Goal: Information Seeking & Learning: Learn about a topic

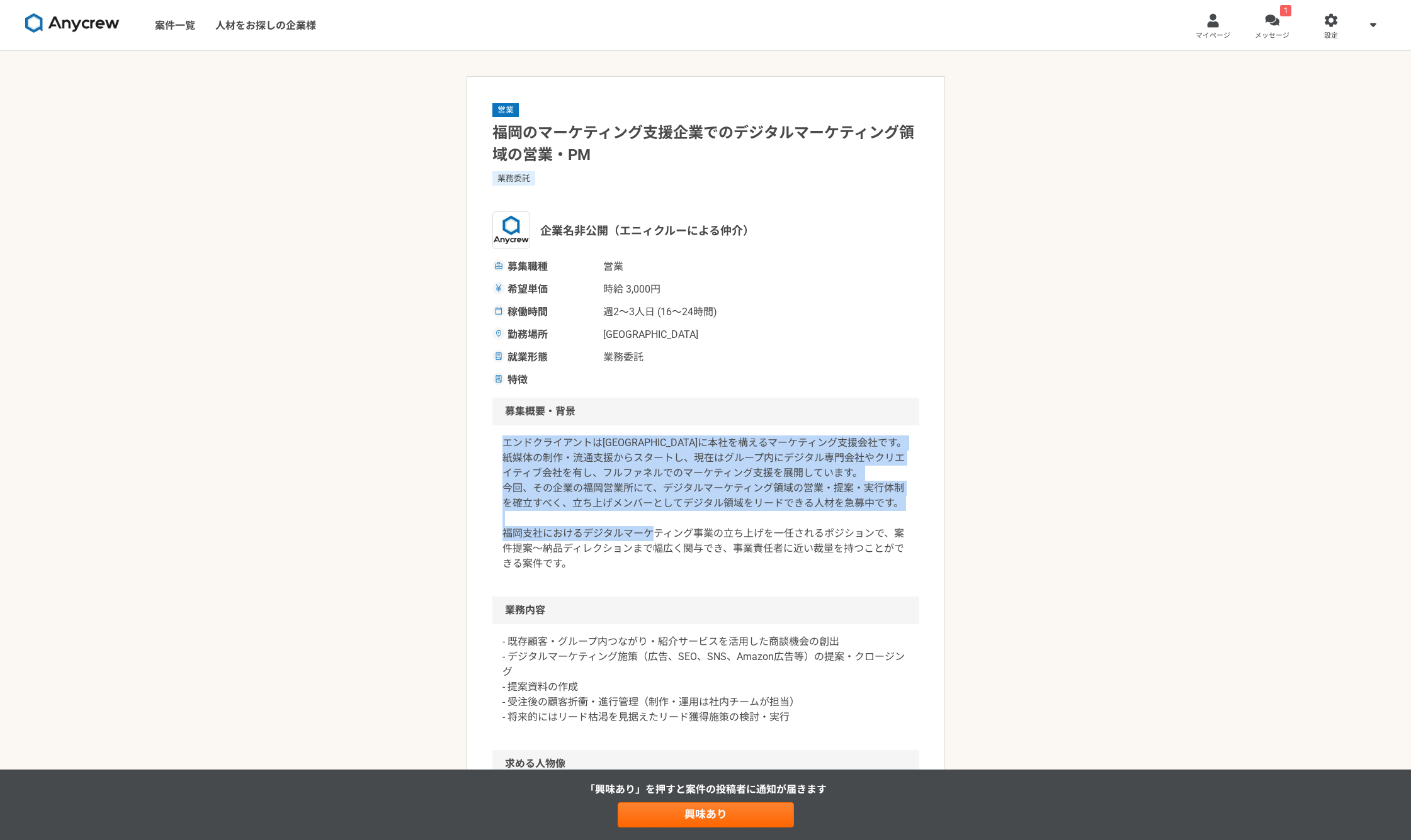
drag, startPoint x: 501, startPoint y: 450, endPoint x: 765, endPoint y: 556, distance: 284.5
click at [789, 543] on div "エンドクライアントは[GEOGRAPHIC_DATA]に本社を構えるマーケティング支援会社です。紙媒体の制作・流通支援からスタートし、現在はグループ内にデジタ…" at bounding box center [705, 511] width 427 height 171
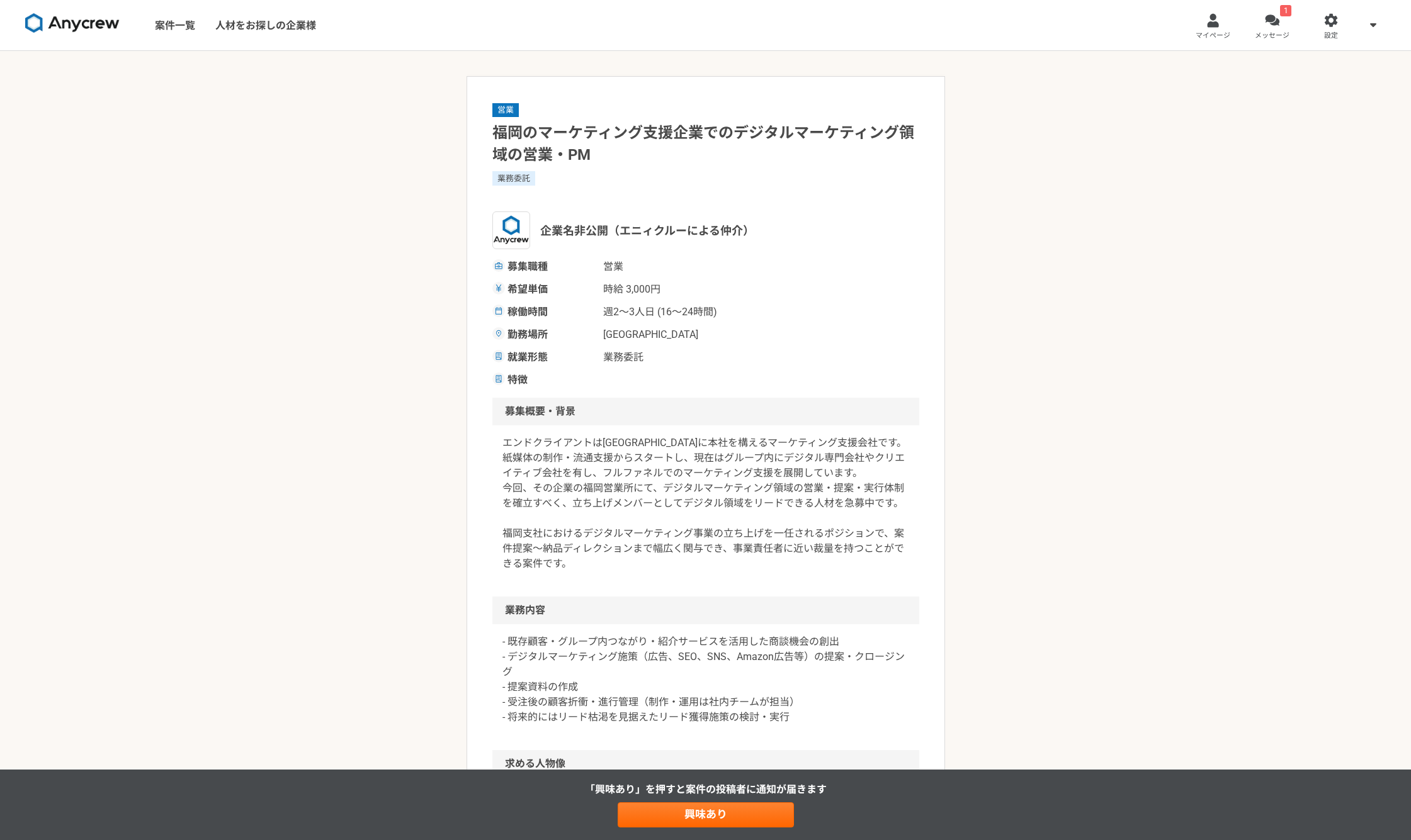
drag, startPoint x: 757, startPoint y: 562, endPoint x: 750, endPoint y: 583, distance: 22.1
click at [753, 570] on p "エンドクライアントは[GEOGRAPHIC_DATA]に本社を構えるマーケティング支援会社です。紙媒体の制作・流通支援からスタートし、現在はグループ内にデジタ…" at bounding box center [705, 503] width 406 height 136
click at [672, 563] on p "エンドクライアントは[GEOGRAPHIC_DATA]に本社を構えるマーケティング支援会社です。紙媒体の制作・流通支援からスタートし、現在はグループ内にデジタ…" at bounding box center [705, 503] width 406 height 136
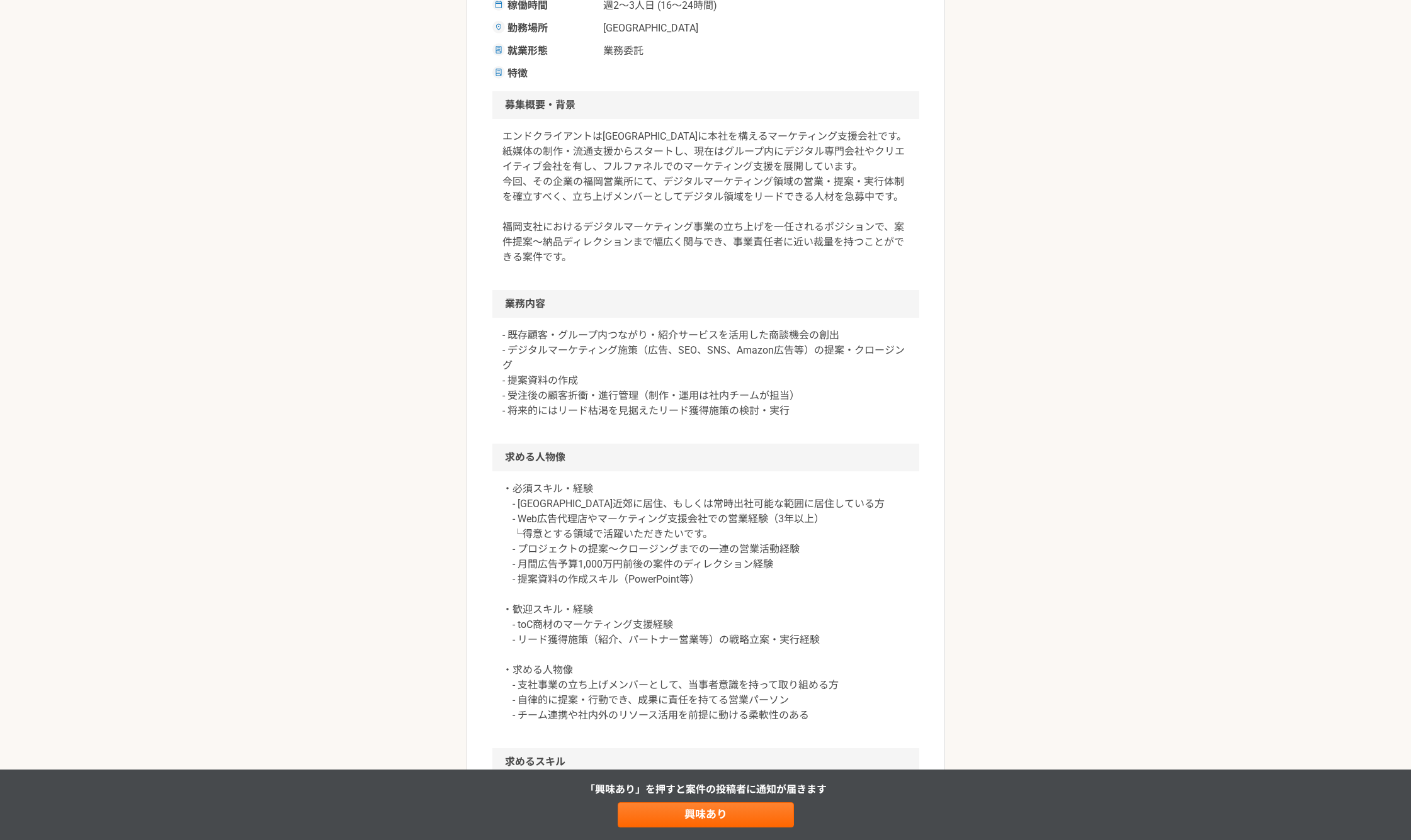
scroll to position [420, 0]
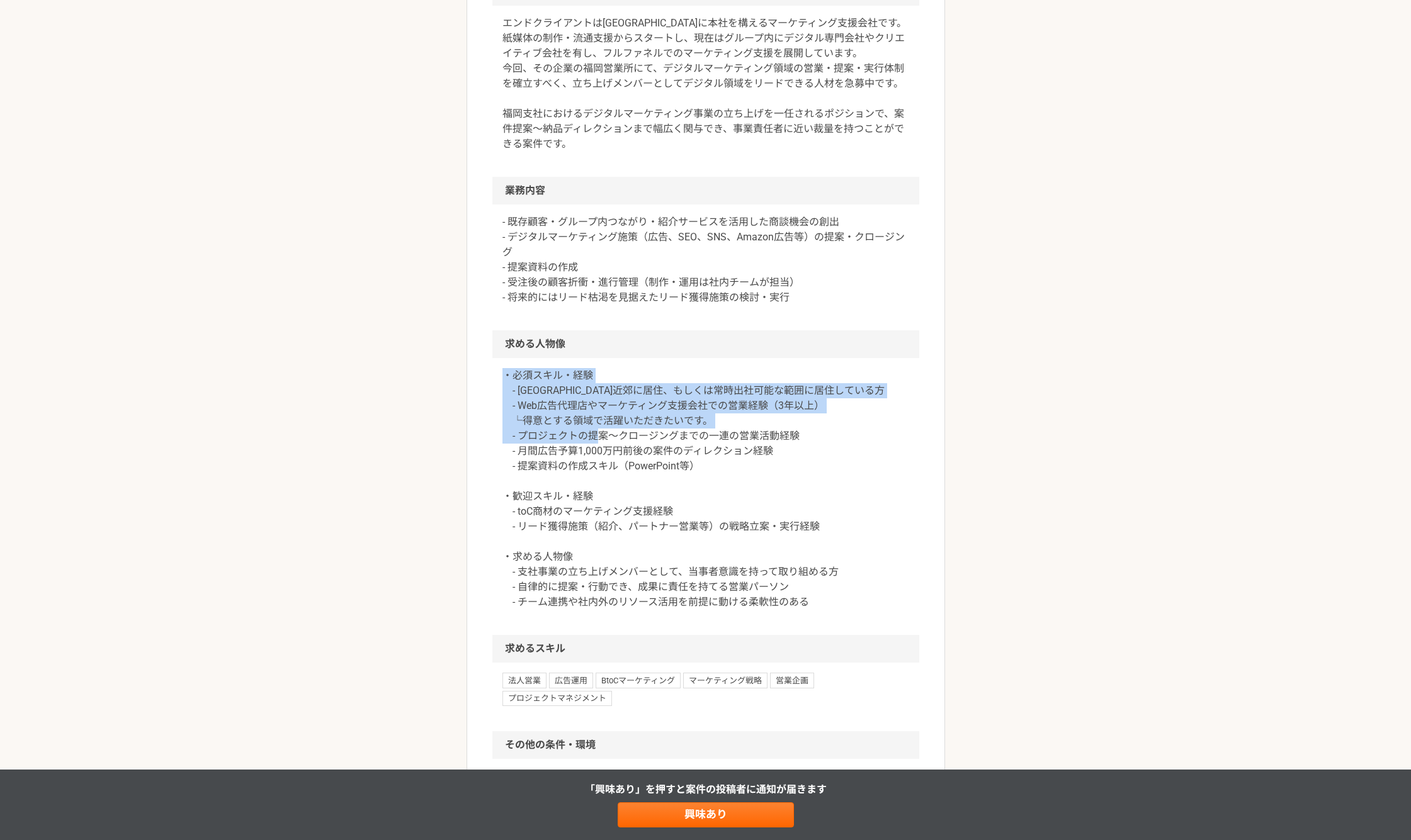
drag, startPoint x: 496, startPoint y: 379, endPoint x: 759, endPoint y: 451, distance: 272.7
click at [759, 434] on div "・必須スキル・経験 - [GEOGRAPHIC_DATA]近郊に居住、もしくは常時出社可能な範囲に居住している方 - Web広告代理店やマーケティング支援会社…" at bounding box center [705, 497] width 427 height 277
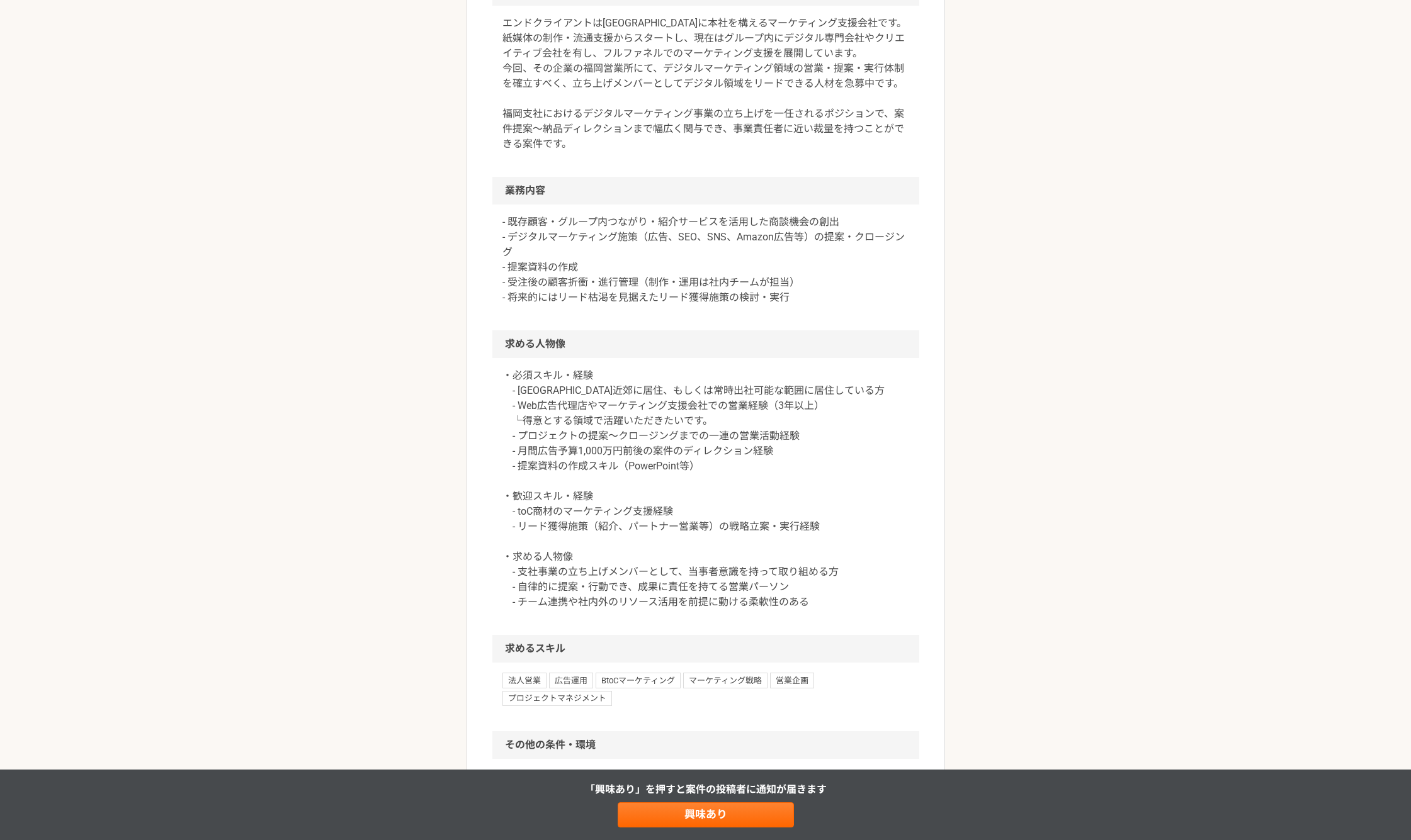
click at [759, 452] on p "・必須スキル・経験 - [GEOGRAPHIC_DATA]近郊に居住、もしくは常時出社可能な範囲に居住している方 - Web広告代理店やマーケティング支援会社…" at bounding box center [705, 489] width 406 height 242
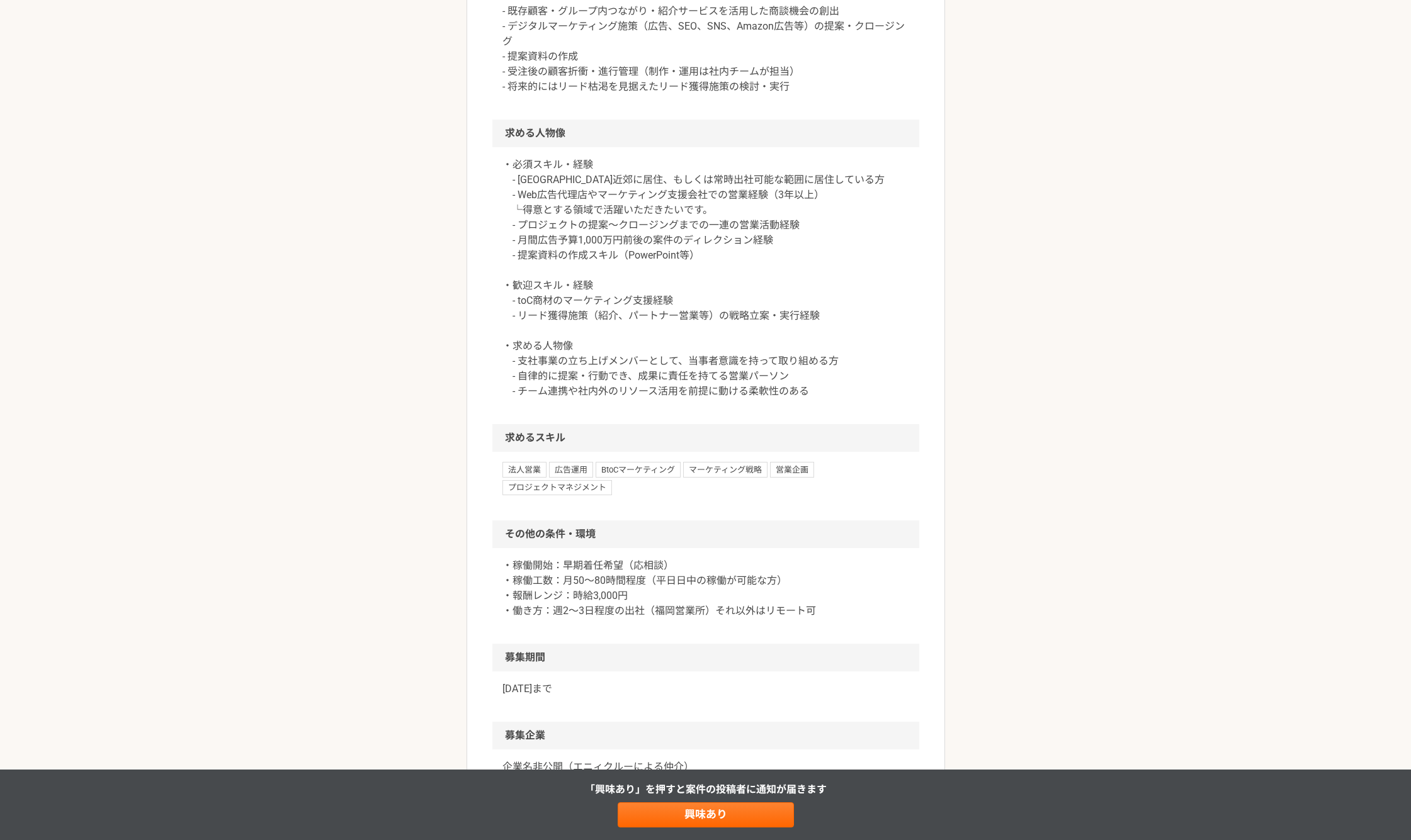
scroll to position [734, 0]
